Goal: Transaction & Acquisition: Download file/media

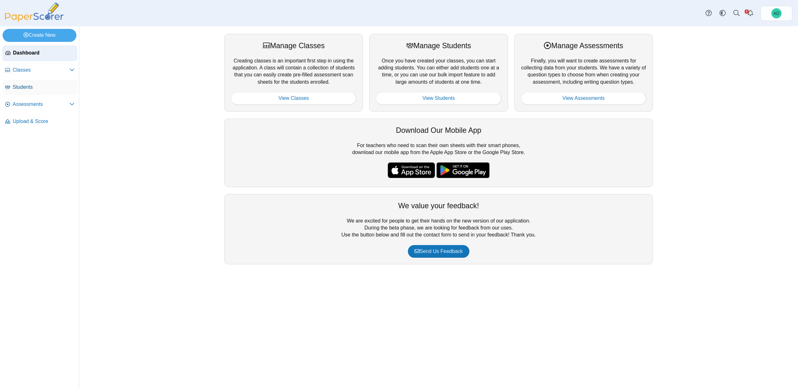
click at [18, 86] on span "Students" at bounding box center [44, 87] width 62 height 7
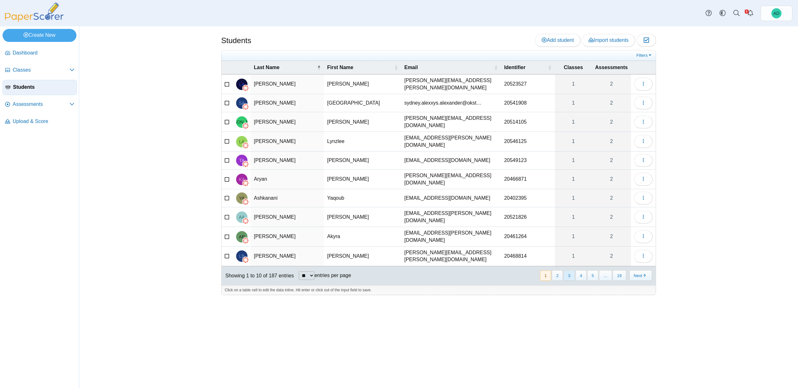
click at [571, 270] on button "3" at bounding box center [568, 275] width 11 height 10
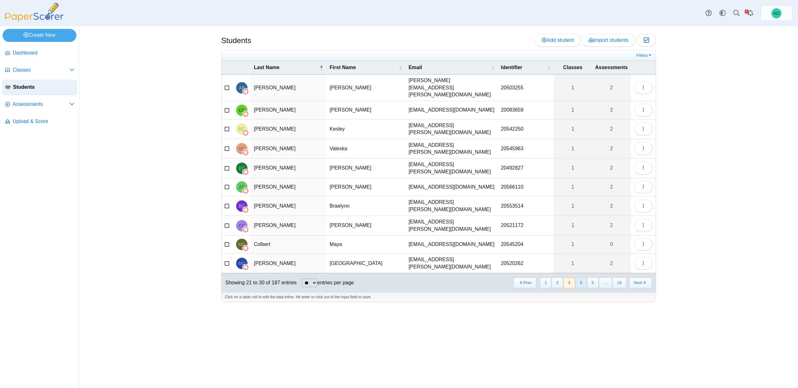
click at [583, 277] on button "4" at bounding box center [580, 282] width 11 height 10
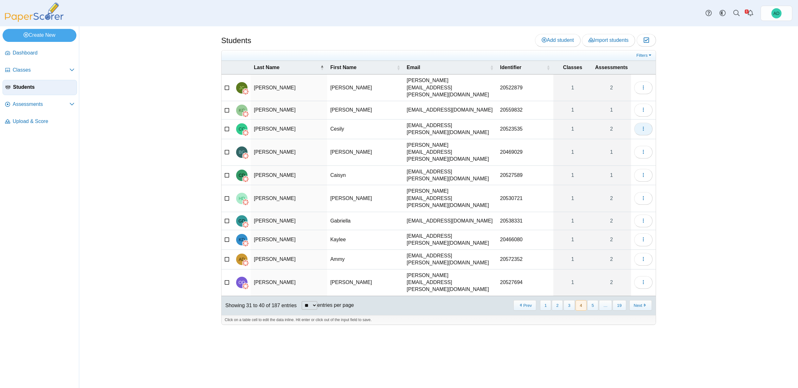
click at [643, 127] on use "button" at bounding box center [642, 129] width 1 height 4
click at [604, 154] on link "View assessments" at bounding box center [614, 153] width 76 height 10
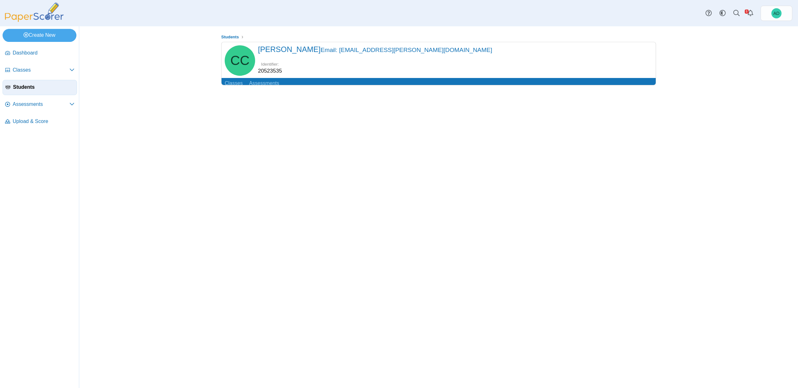
scroll to position [17, 0]
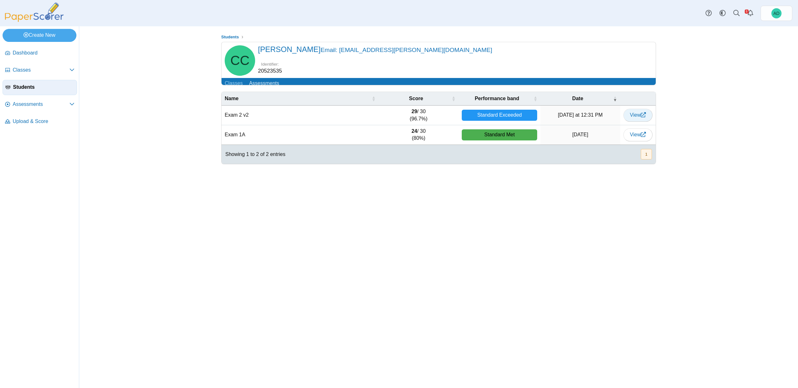
click at [637, 112] on span "View" at bounding box center [638, 114] width 16 height 5
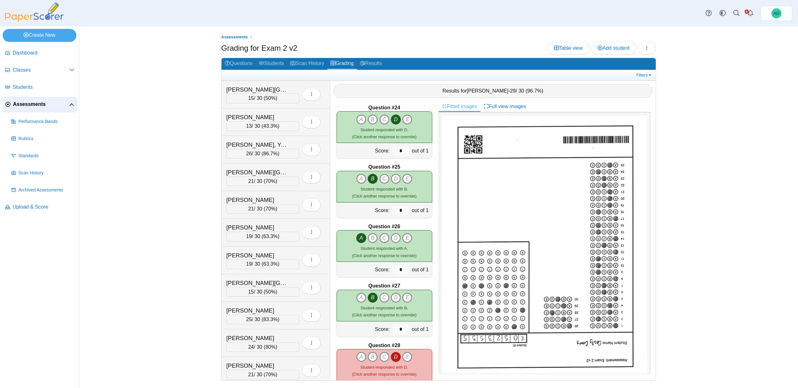
scroll to position [1514, 0]
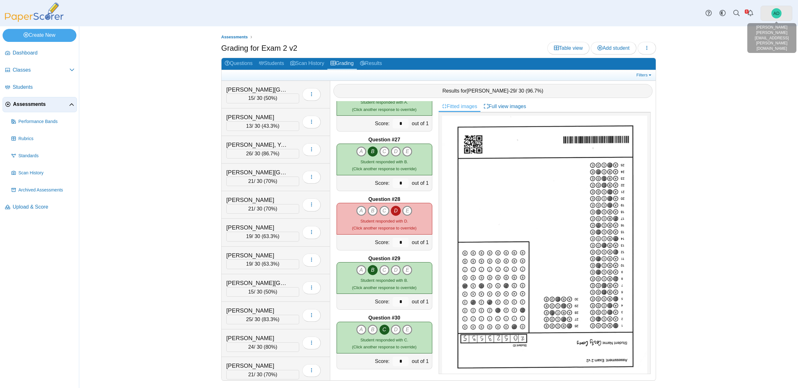
click at [773, 14] on span "AD" at bounding box center [776, 13] width 6 height 4
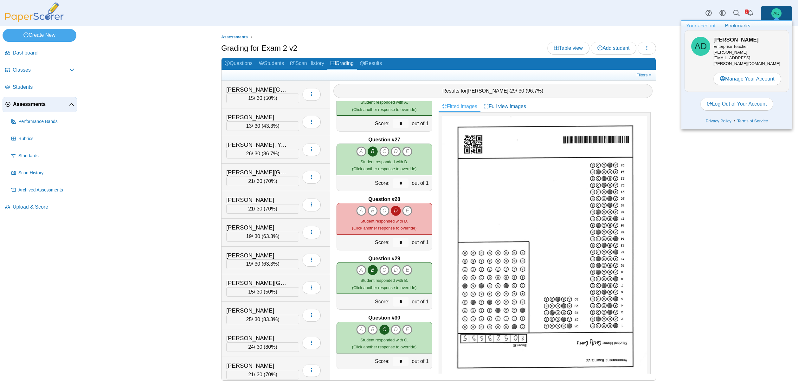
click at [658, 40] on div "Assessments Grading for Exam 2 v2 Table view Add student Loading…" at bounding box center [438, 206] width 475 height 361
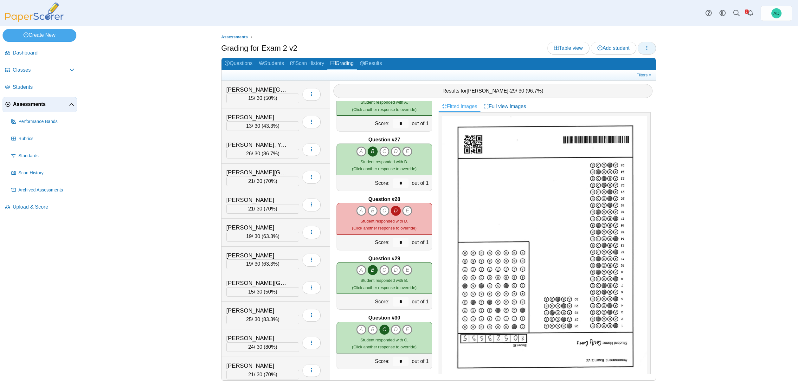
click at [646, 46] on icon "button" at bounding box center [646, 47] width 5 height 5
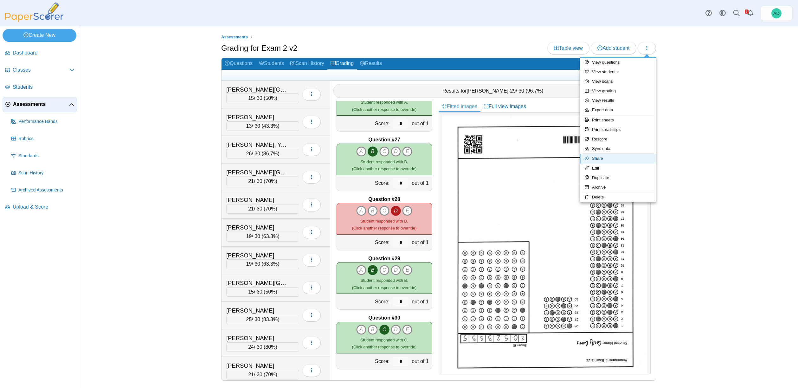
click at [627, 162] on link "Share" at bounding box center [618, 159] width 76 height 10
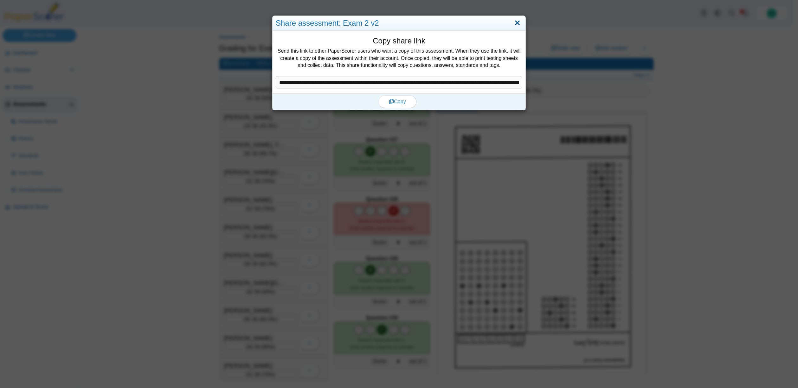
click at [516, 22] on link "Close" at bounding box center [517, 23] width 10 height 11
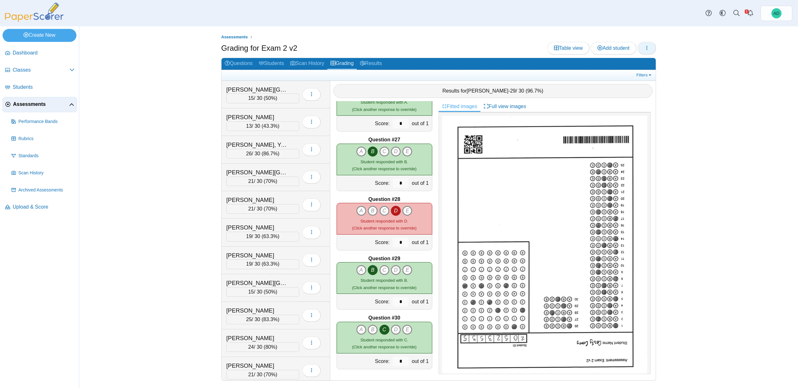
click at [647, 50] on icon "button" at bounding box center [646, 47] width 5 height 5
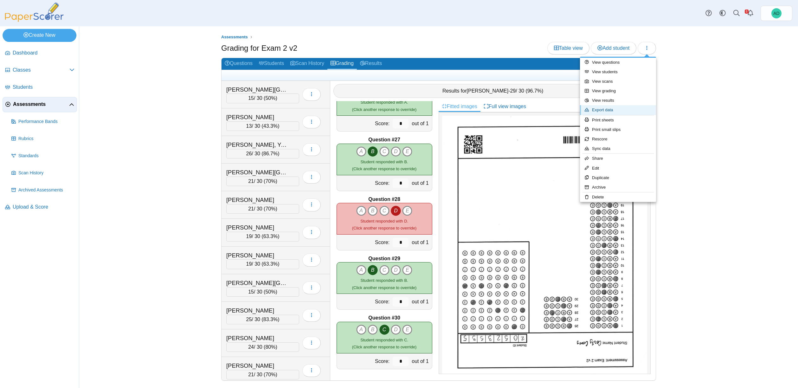
click at [607, 111] on link "Export data" at bounding box center [618, 110] width 76 height 10
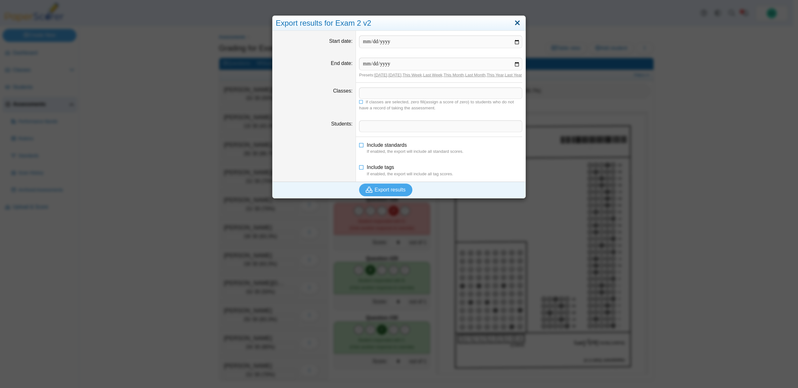
click at [515, 22] on link "Close" at bounding box center [517, 23] width 10 height 11
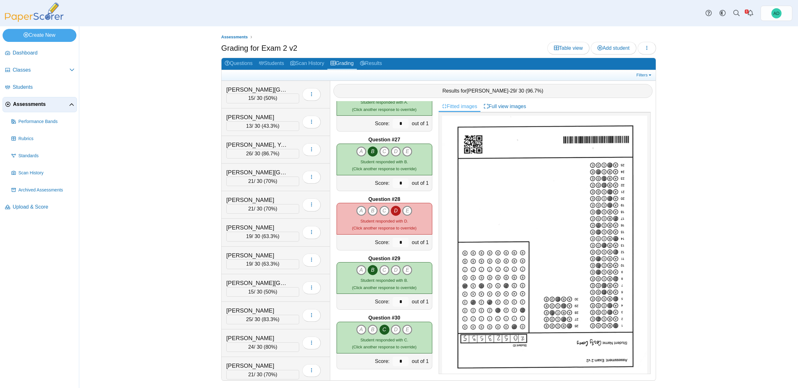
click at [31, 104] on span "Assessments" at bounding box center [41, 104] width 56 height 7
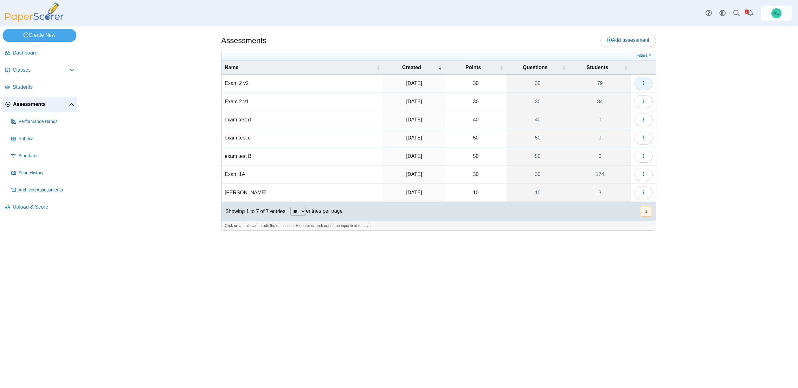
click at [645, 83] on icon "button" at bounding box center [642, 82] width 5 height 5
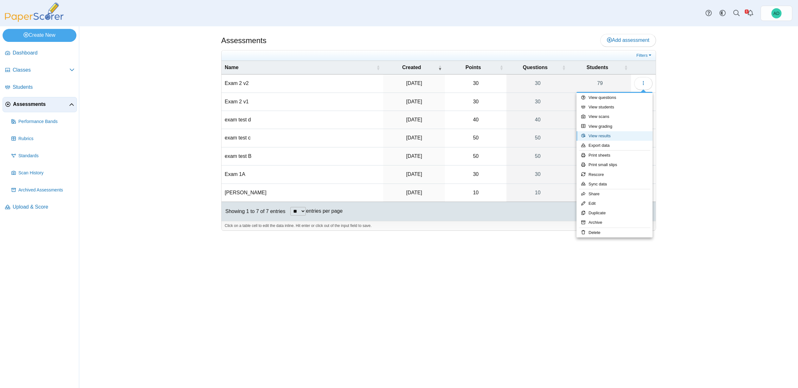
click at [608, 135] on link "View results" at bounding box center [614, 136] width 76 height 10
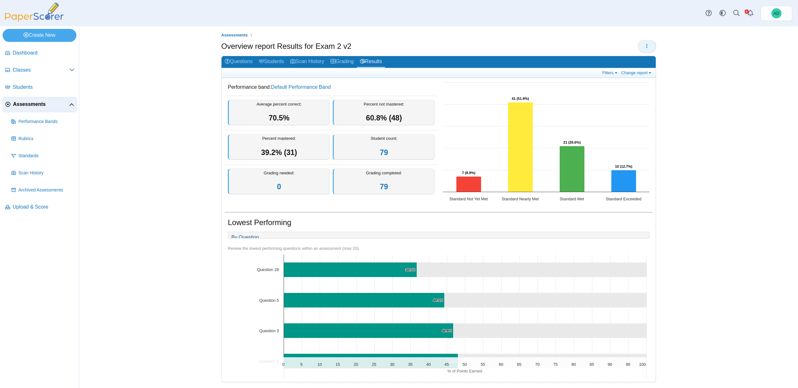
scroll to position [3, 0]
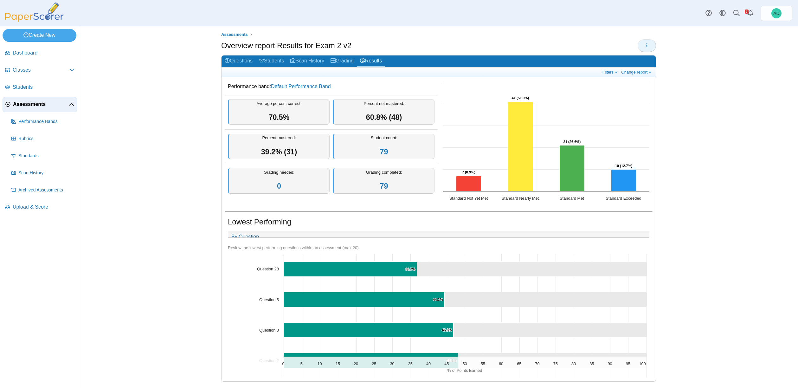
click at [644, 44] on icon "button" at bounding box center [646, 45] width 5 height 5
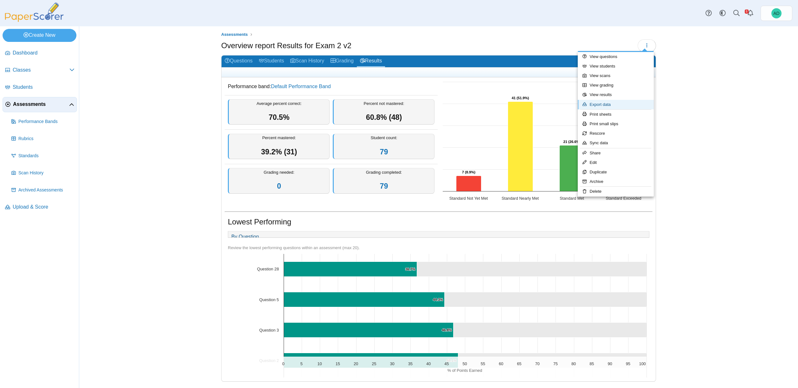
click at [612, 104] on link "Export data" at bounding box center [615, 105] width 76 height 10
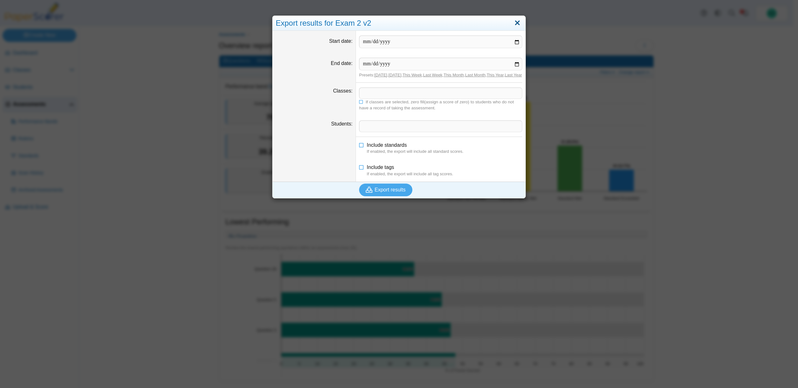
click at [515, 22] on link "Close" at bounding box center [517, 23] width 10 height 11
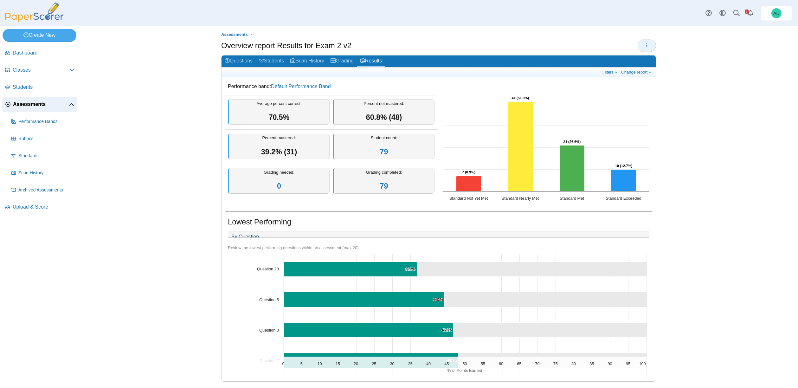
click at [645, 44] on icon "button" at bounding box center [646, 45] width 5 height 5
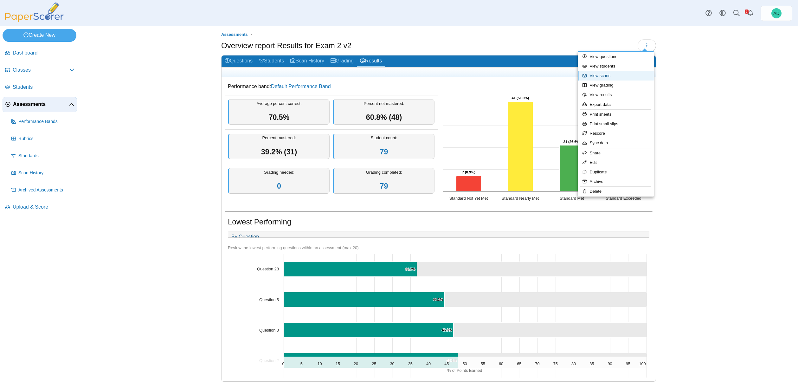
click at [606, 75] on link "View scans" at bounding box center [615, 76] width 76 height 10
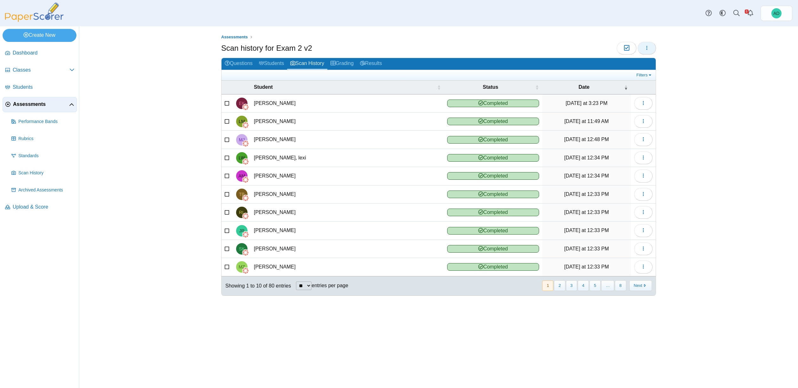
click at [647, 47] on icon "button" at bounding box center [646, 47] width 5 height 5
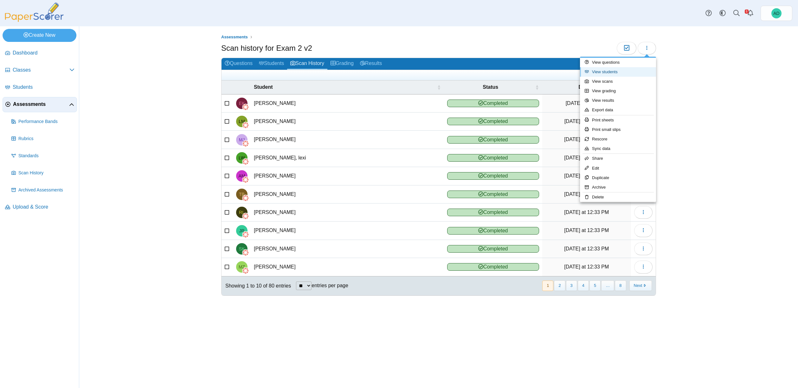
click at [609, 72] on link "View students" at bounding box center [618, 72] width 76 height 10
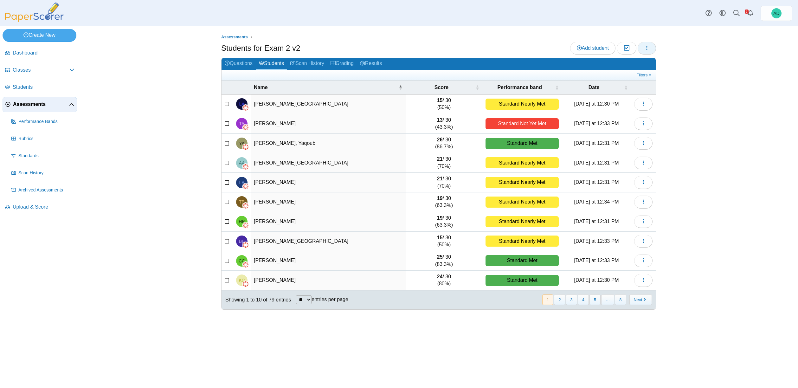
click at [648, 47] on icon "button" at bounding box center [646, 47] width 5 height 5
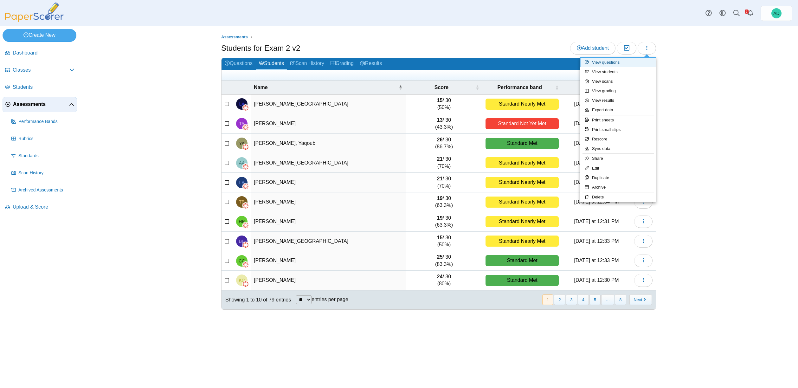
click at [615, 63] on link "View questions" at bounding box center [618, 63] width 76 height 10
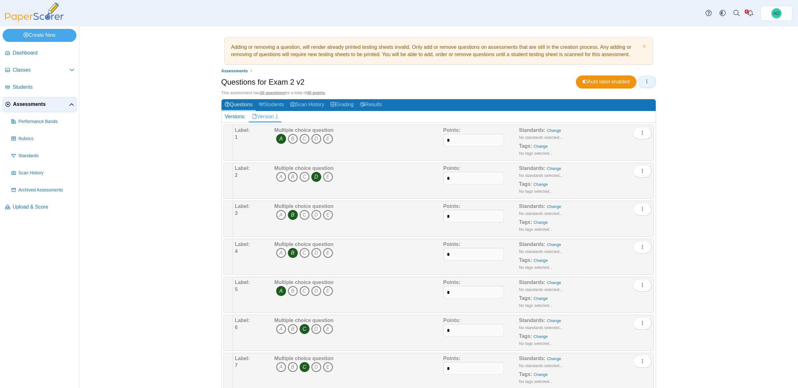
click at [644, 83] on icon "button" at bounding box center [646, 81] width 5 height 5
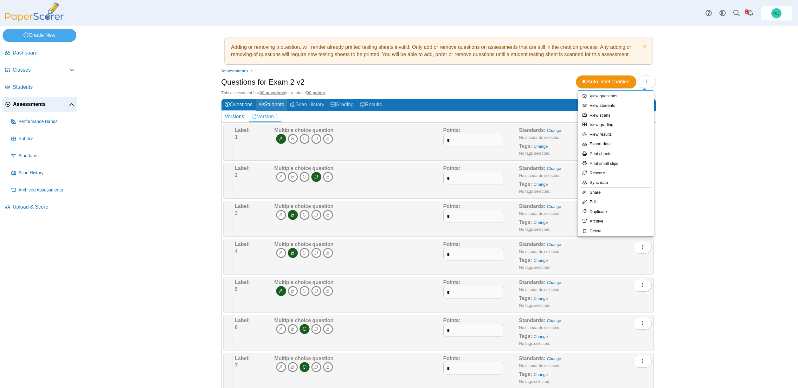
click at [271, 103] on link "Students" at bounding box center [271, 105] width 31 height 12
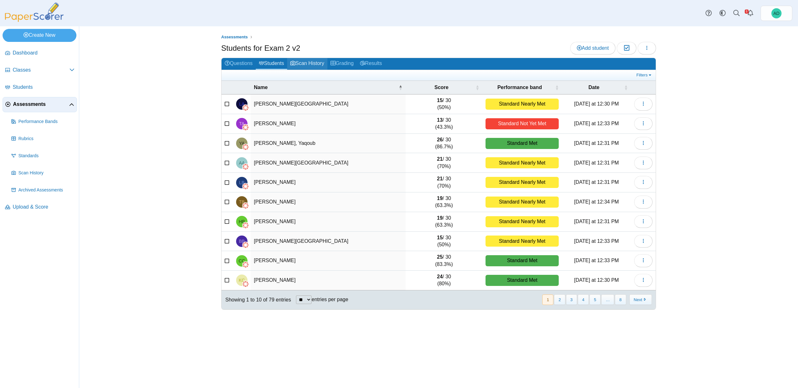
click at [310, 63] on link "Scan History" at bounding box center [307, 64] width 40 height 12
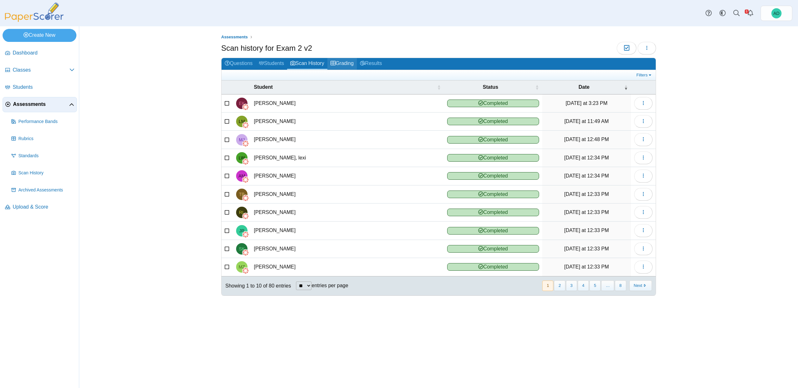
click at [351, 64] on link "Grading" at bounding box center [341, 64] width 29 height 12
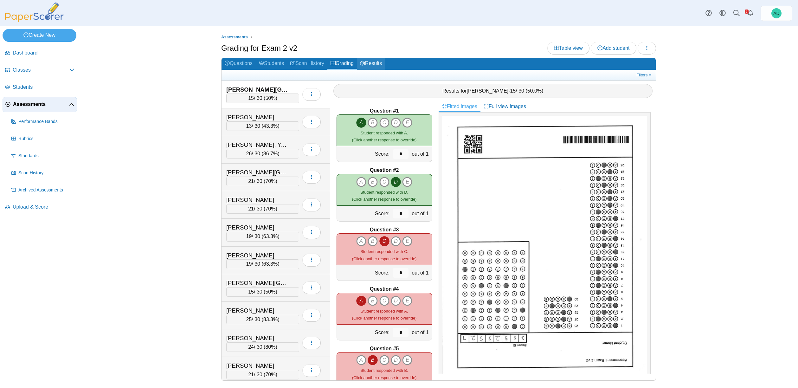
click at [385, 64] on link "Results" at bounding box center [371, 64] width 28 height 12
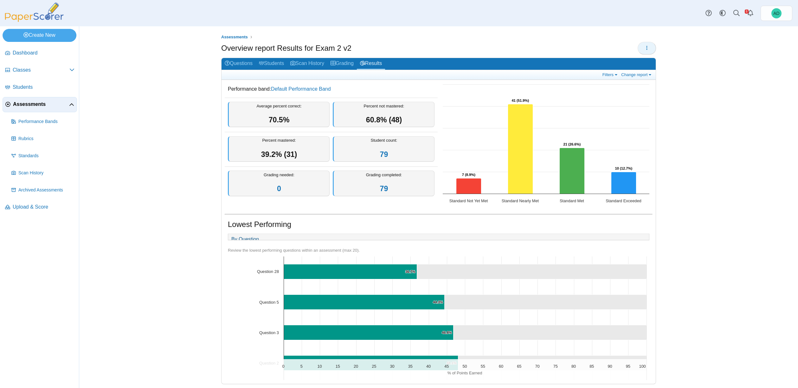
click at [647, 47] on button "button" at bounding box center [646, 48] width 18 height 13
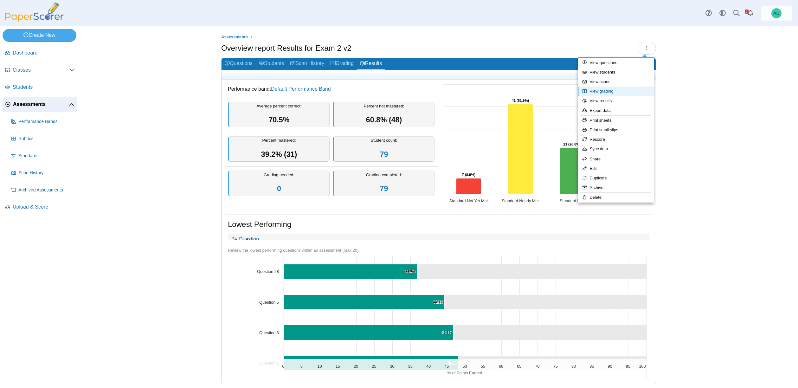
click at [600, 91] on link "View grading" at bounding box center [615, 91] width 76 height 10
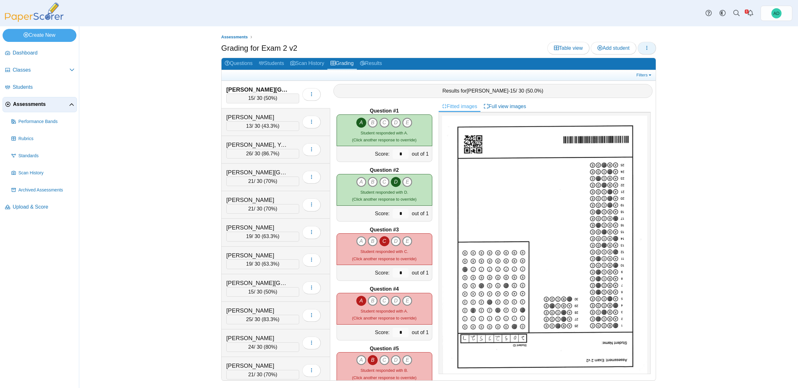
click at [650, 47] on button "button" at bounding box center [646, 48] width 18 height 13
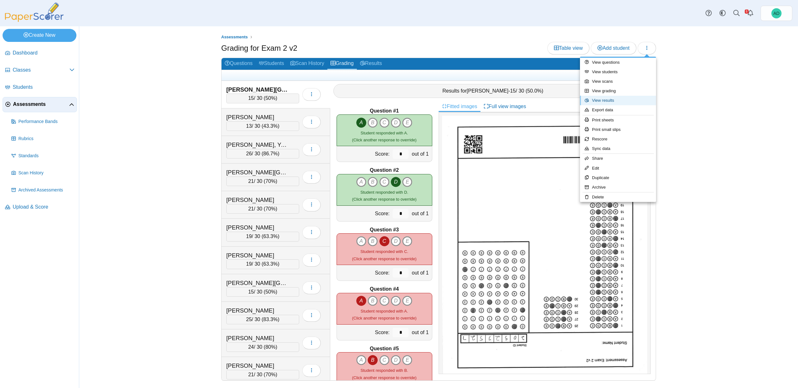
click at [602, 100] on link "View results" at bounding box center [618, 101] width 76 height 10
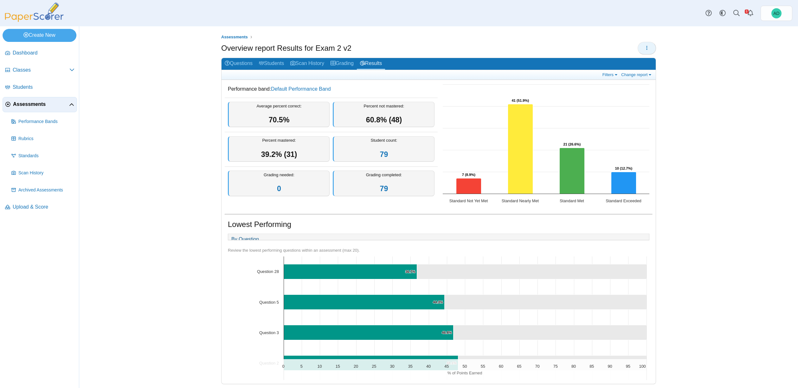
click at [648, 45] on button "button" at bounding box center [646, 48] width 18 height 13
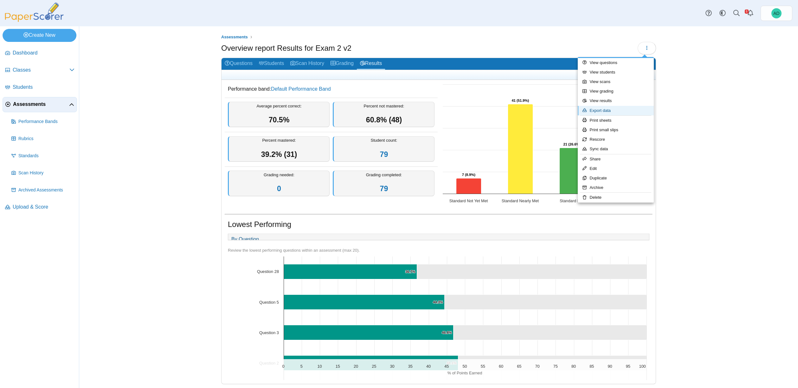
click at [597, 111] on link "Export data" at bounding box center [615, 111] width 76 height 10
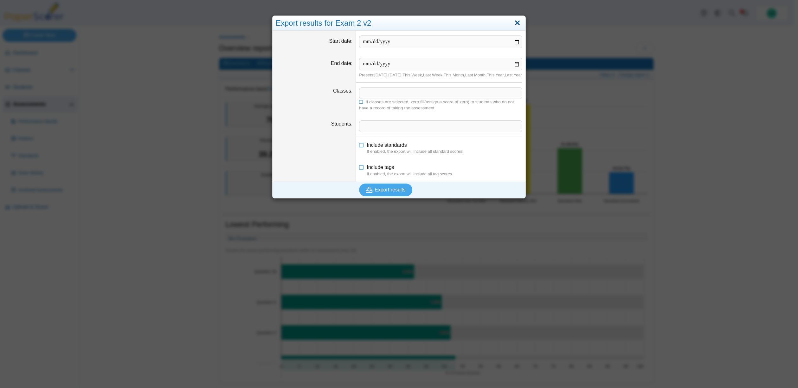
click at [515, 22] on link "Close" at bounding box center [517, 23] width 10 height 11
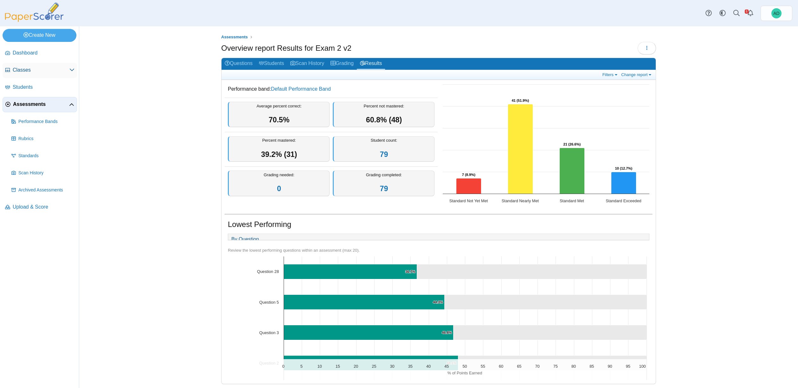
click at [20, 69] on span "Classes" at bounding box center [41, 70] width 57 height 7
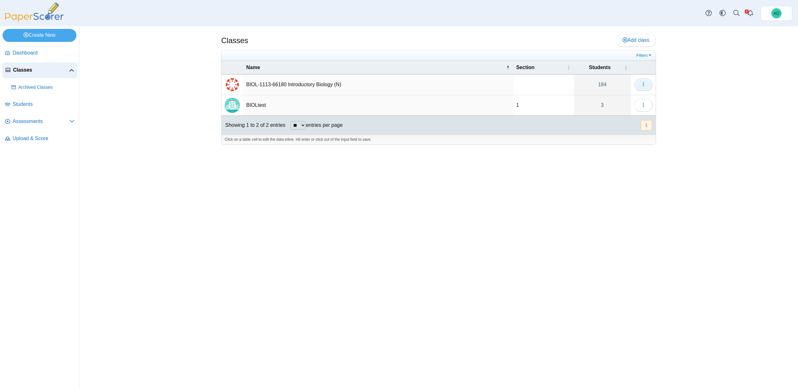
click at [642, 83] on icon "button" at bounding box center [642, 84] width 5 height 5
click at [29, 124] on span "Assessments" at bounding box center [41, 121] width 57 height 7
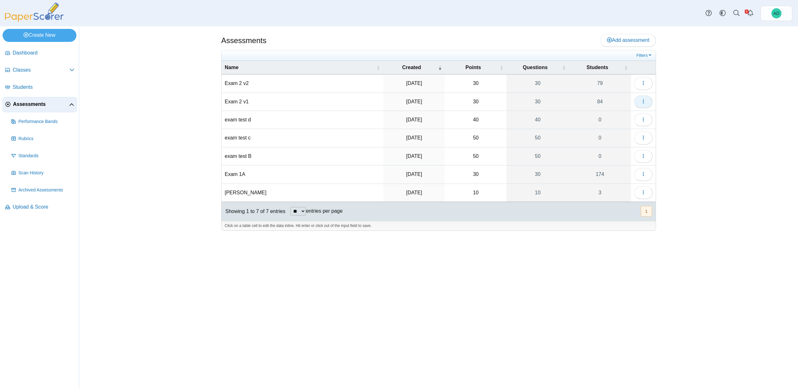
click at [647, 100] on button "button" at bounding box center [643, 101] width 18 height 13
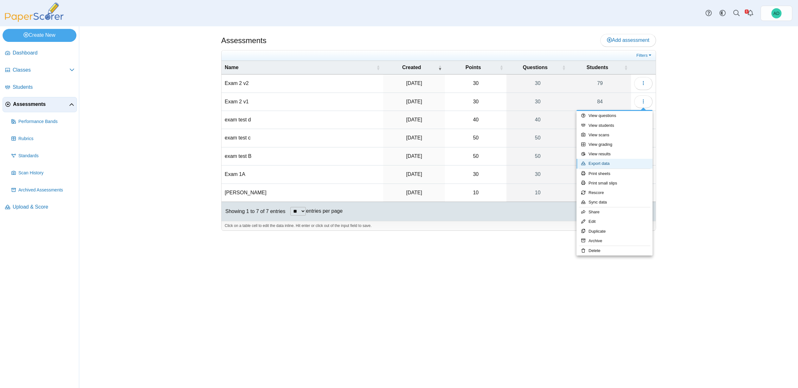
click at [617, 165] on link "Export data" at bounding box center [614, 164] width 76 height 10
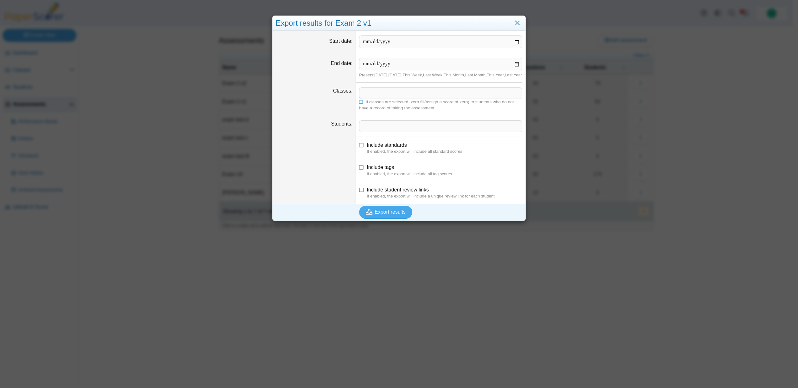
click at [359, 191] on icon at bounding box center [361, 188] width 5 height 4
click at [515, 22] on link "Close" at bounding box center [517, 23] width 10 height 11
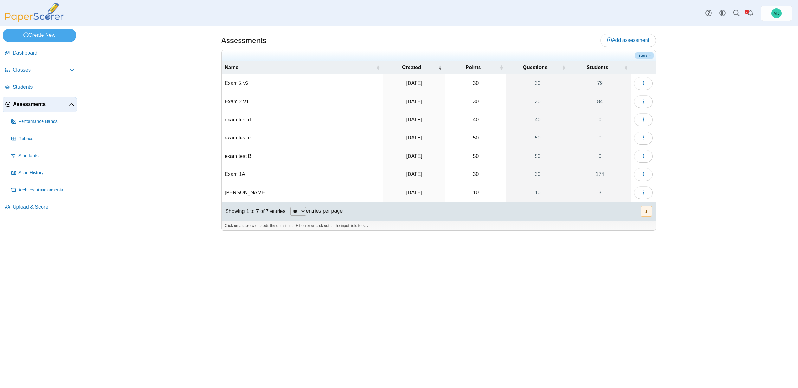
click at [649, 54] on link "Filters" at bounding box center [643, 55] width 19 height 6
click at [29, 87] on span "Students" at bounding box center [44, 87] width 62 height 7
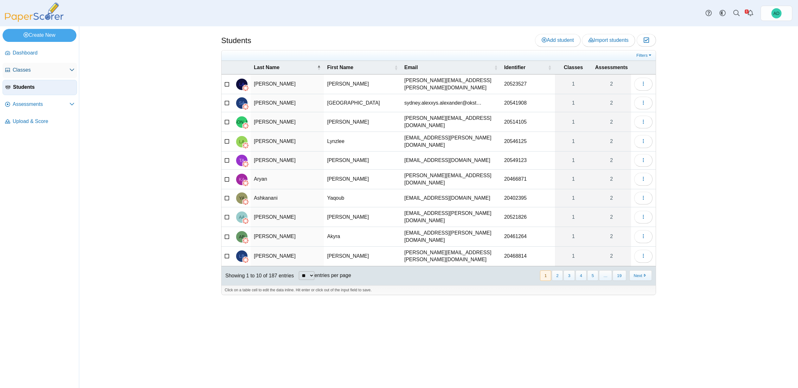
click at [26, 70] on span "Classes" at bounding box center [41, 70] width 57 height 7
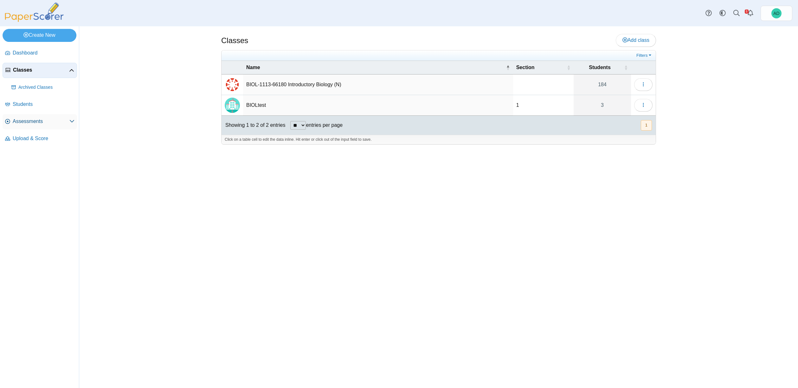
click at [26, 118] on span "Assessments" at bounding box center [41, 121] width 57 height 7
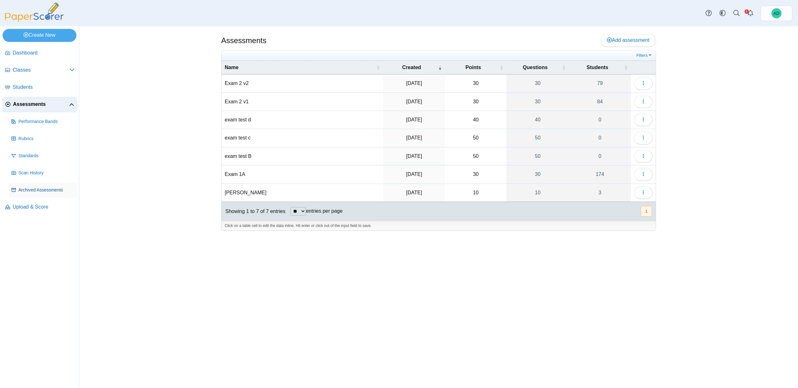
click at [47, 191] on span "Archived Assessments" at bounding box center [46, 190] width 56 height 6
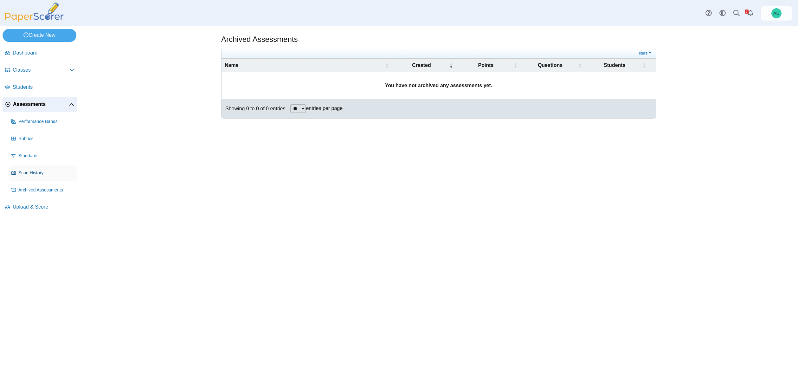
click at [41, 170] on span "Scan History" at bounding box center [46, 173] width 56 height 6
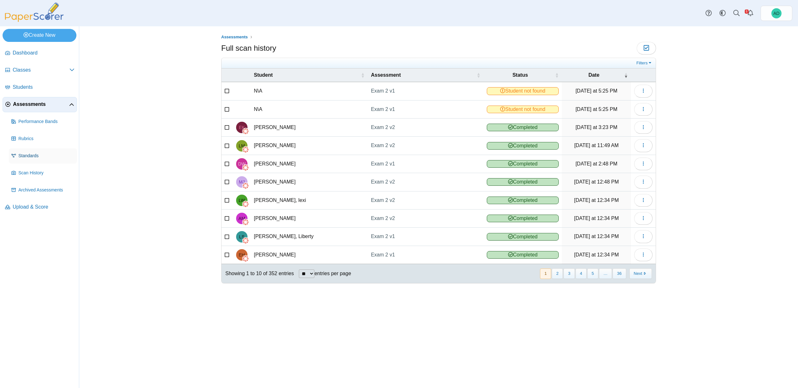
click at [30, 157] on span "Standards" at bounding box center [46, 156] width 56 height 6
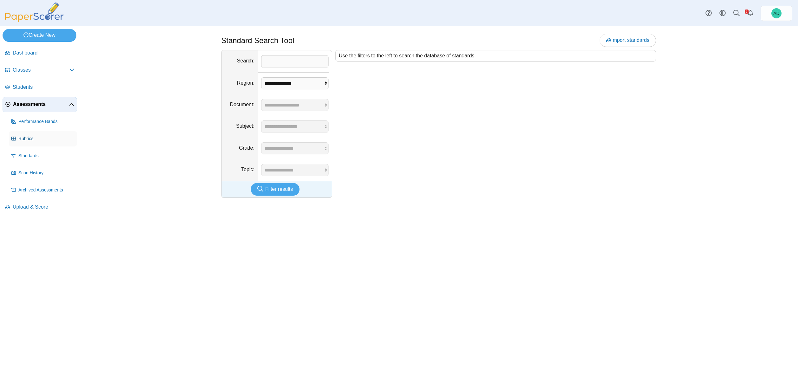
click at [30, 138] on span "Rubrics" at bounding box center [46, 139] width 56 height 6
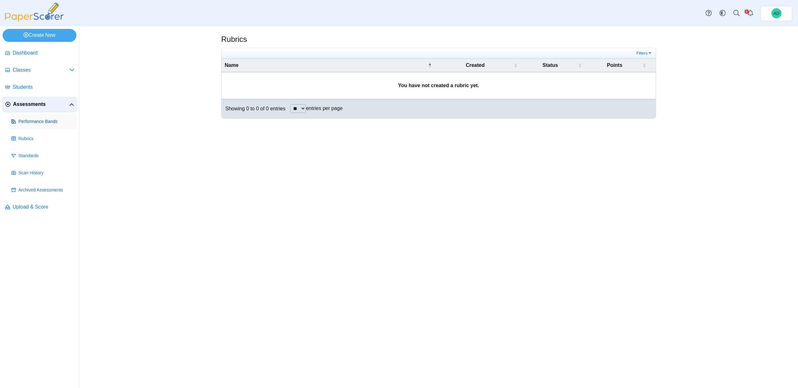
click at [29, 122] on span "Performance Bands" at bounding box center [46, 121] width 56 height 6
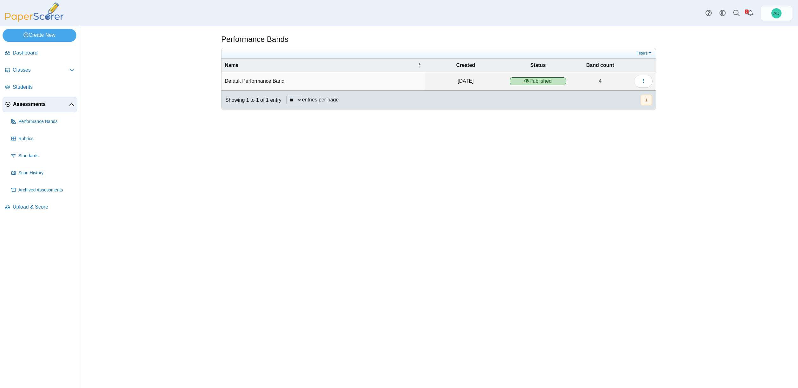
click at [31, 104] on span "Assessments" at bounding box center [41, 104] width 56 height 7
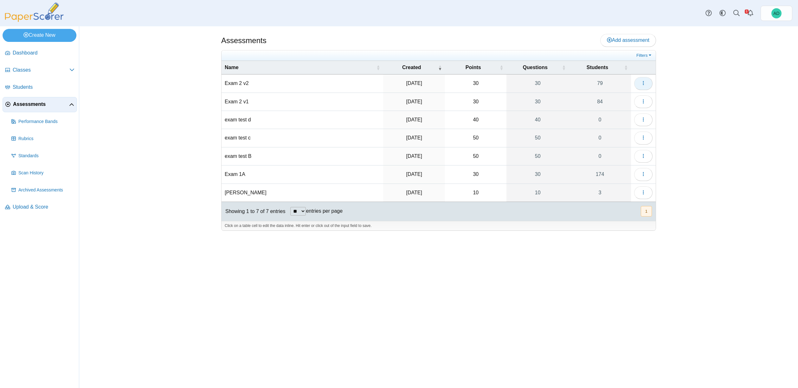
click at [644, 84] on icon "button" at bounding box center [642, 82] width 5 height 5
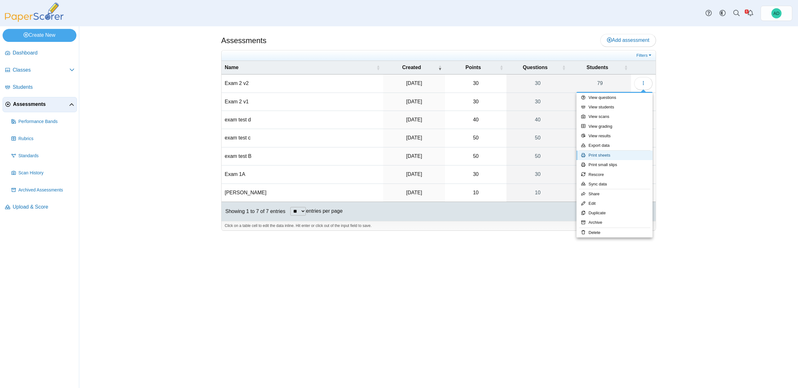
click at [598, 156] on link "Print sheets" at bounding box center [614, 155] width 76 height 10
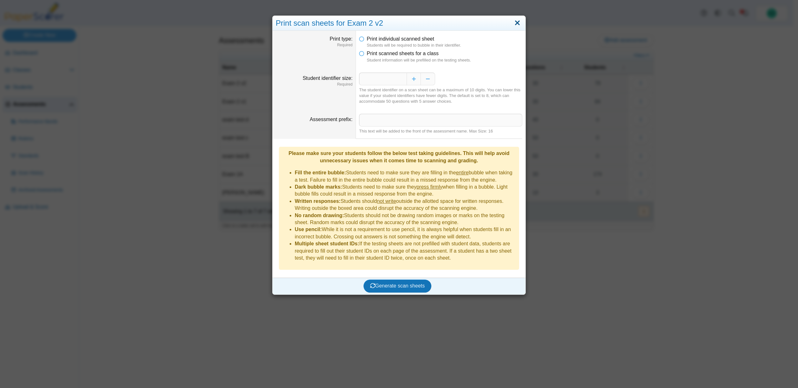
click at [516, 22] on link "Close" at bounding box center [517, 23] width 10 height 11
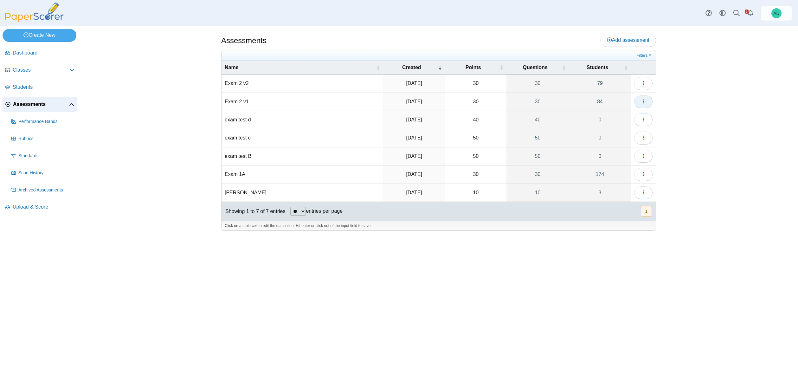
click at [642, 100] on icon "button" at bounding box center [642, 101] width 5 height 5
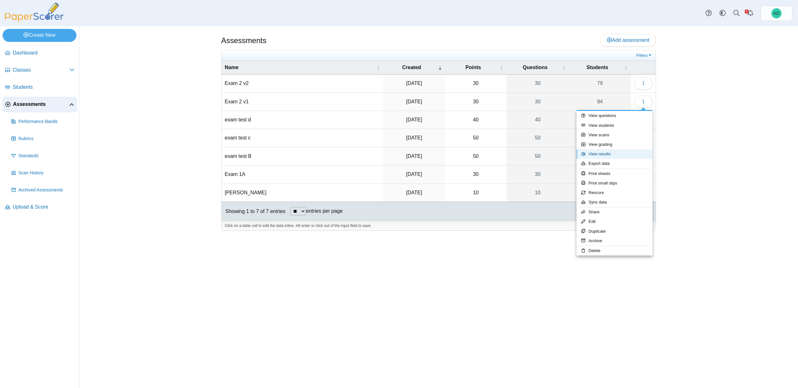
click at [601, 154] on link "View results" at bounding box center [614, 154] width 76 height 10
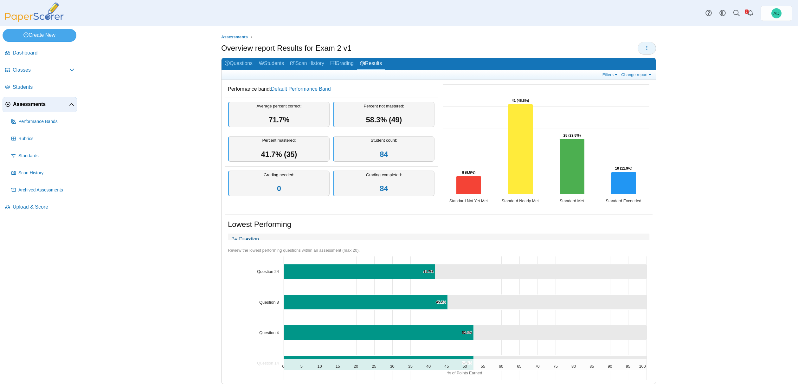
click at [645, 47] on icon "button" at bounding box center [646, 47] width 5 height 5
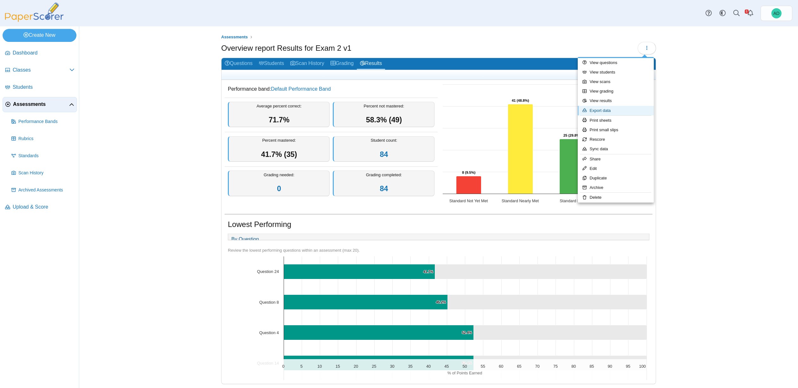
click at [603, 110] on link "Export data" at bounding box center [615, 111] width 76 height 10
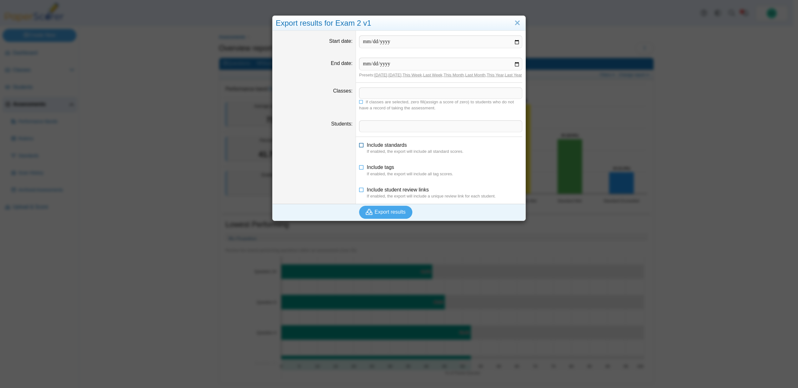
click at [359, 146] on icon at bounding box center [361, 144] width 5 height 4
drag, startPoint x: 359, startPoint y: 150, endPoint x: 358, endPoint y: 154, distance: 3.6
click at [359, 146] on icon at bounding box center [361, 144] width 5 height 4
click at [359, 168] on icon at bounding box center [361, 166] width 5 height 4
click at [360, 168] on icon at bounding box center [361, 166] width 5 height 4
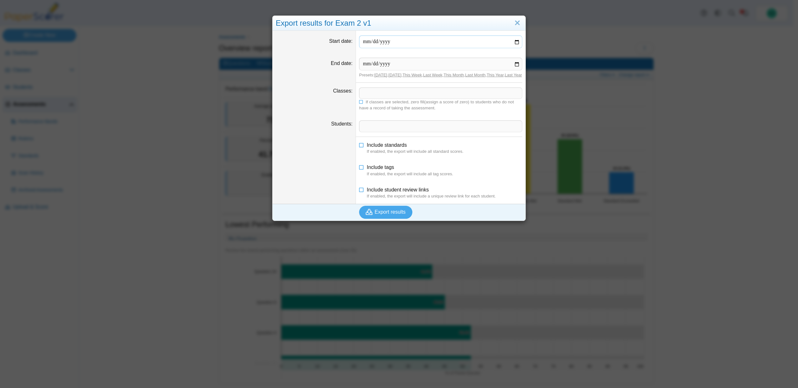
click at [513, 40] on input "Start date" at bounding box center [440, 41] width 163 height 13
type input "**********"
click at [512, 63] on input "End date" at bounding box center [440, 64] width 163 height 13
type input "**********"
click at [359, 191] on icon at bounding box center [361, 188] width 5 height 4
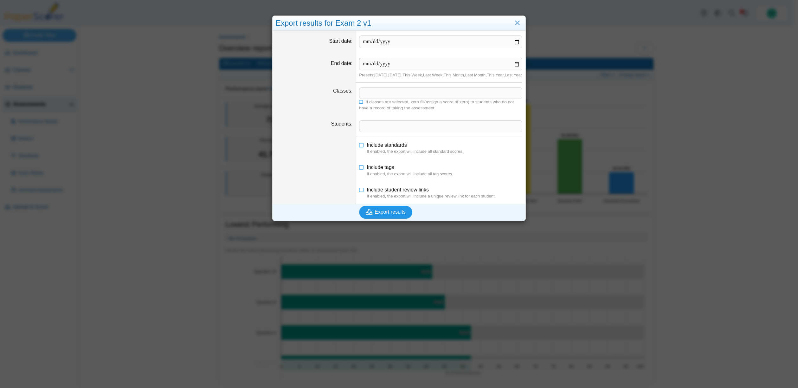
click at [382, 214] on span "Export results" at bounding box center [389, 211] width 31 height 5
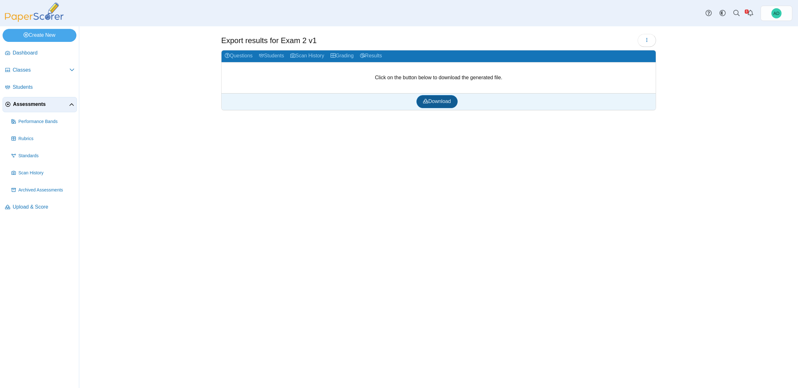
click at [445, 102] on span "Download" at bounding box center [437, 101] width 28 height 5
